Goal: Find specific page/section: Find specific page/section

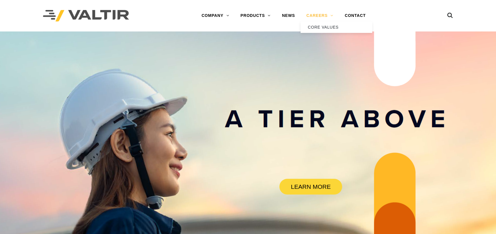
click at [322, 16] on link "CAREERS" at bounding box center [320, 15] width 38 height 11
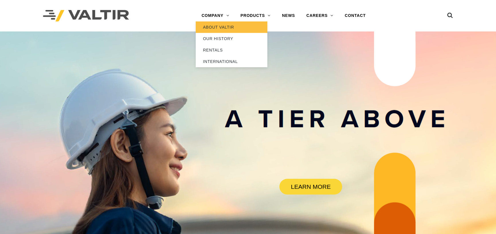
click at [216, 25] on link "ABOUT VALTIR" at bounding box center [232, 26] width 72 height 11
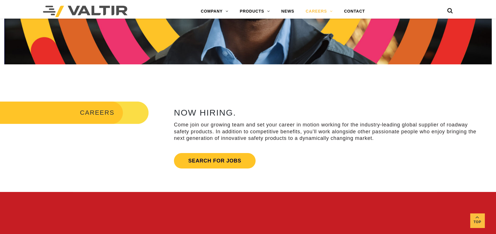
scroll to position [172, 0]
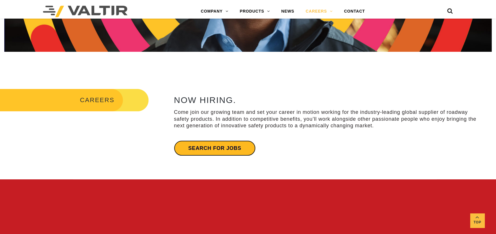
click at [199, 144] on link "Search for jobs" at bounding box center [215, 148] width 82 height 15
click at [225, 149] on link "Search for jobs" at bounding box center [215, 148] width 82 height 15
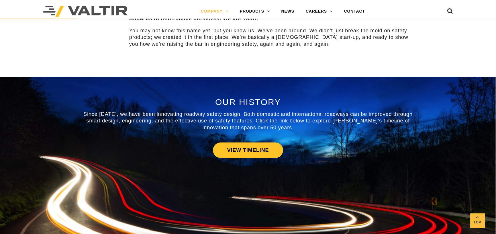
scroll to position [201, 0]
